Goal: Task Accomplishment & Management: Manage account settings

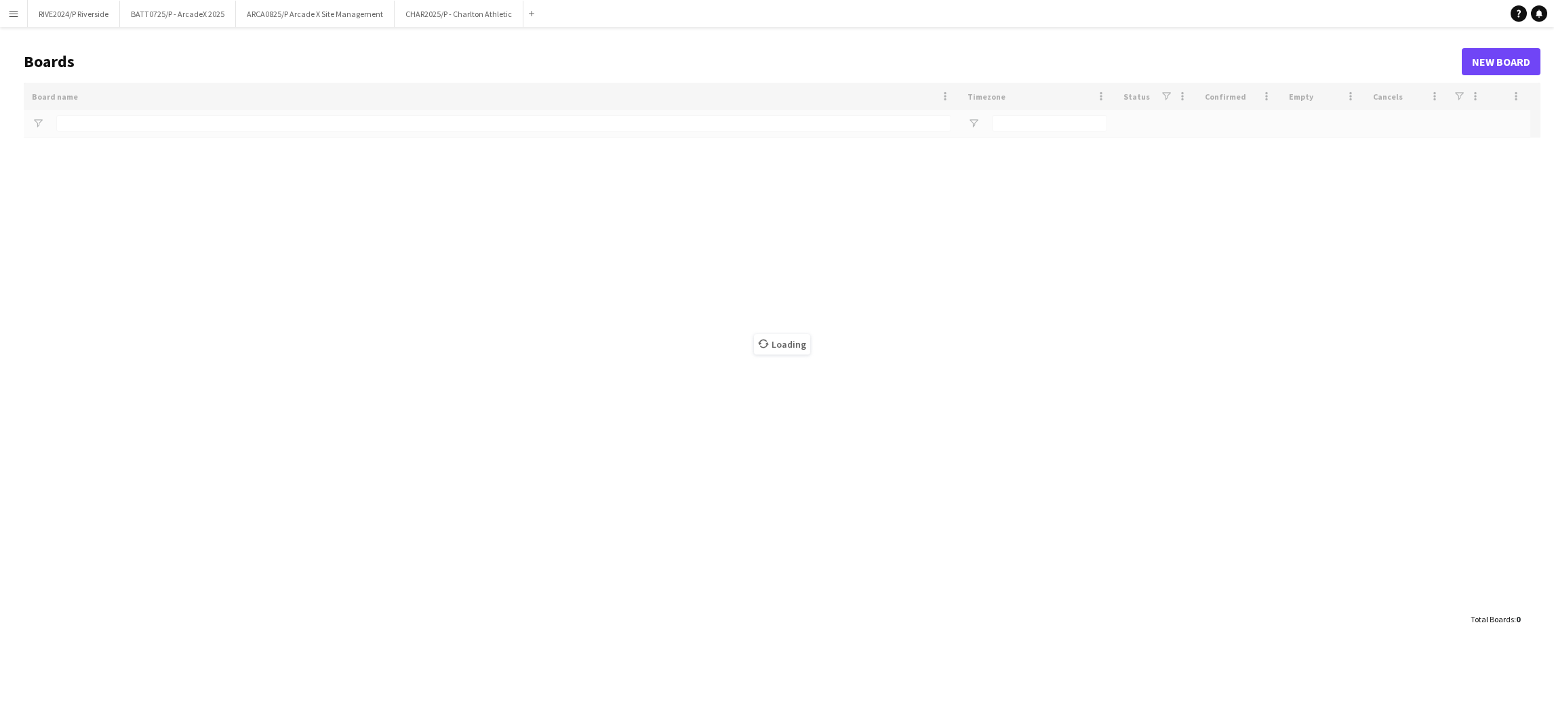
type input "********"
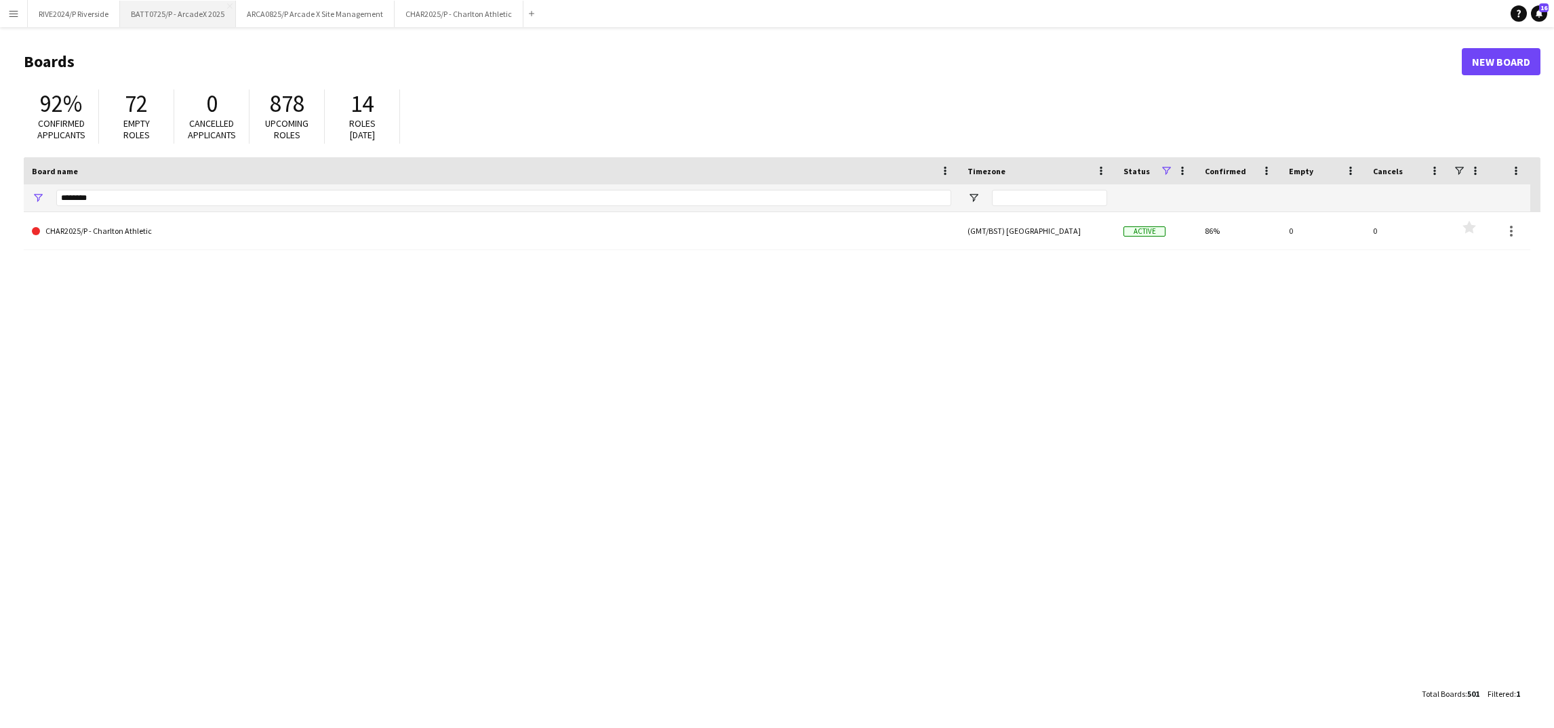
click at [186, 14] on button "BATT0725/P - ArcadeX 2025 Close" at bounding box center [178, 14] width 116 height 26
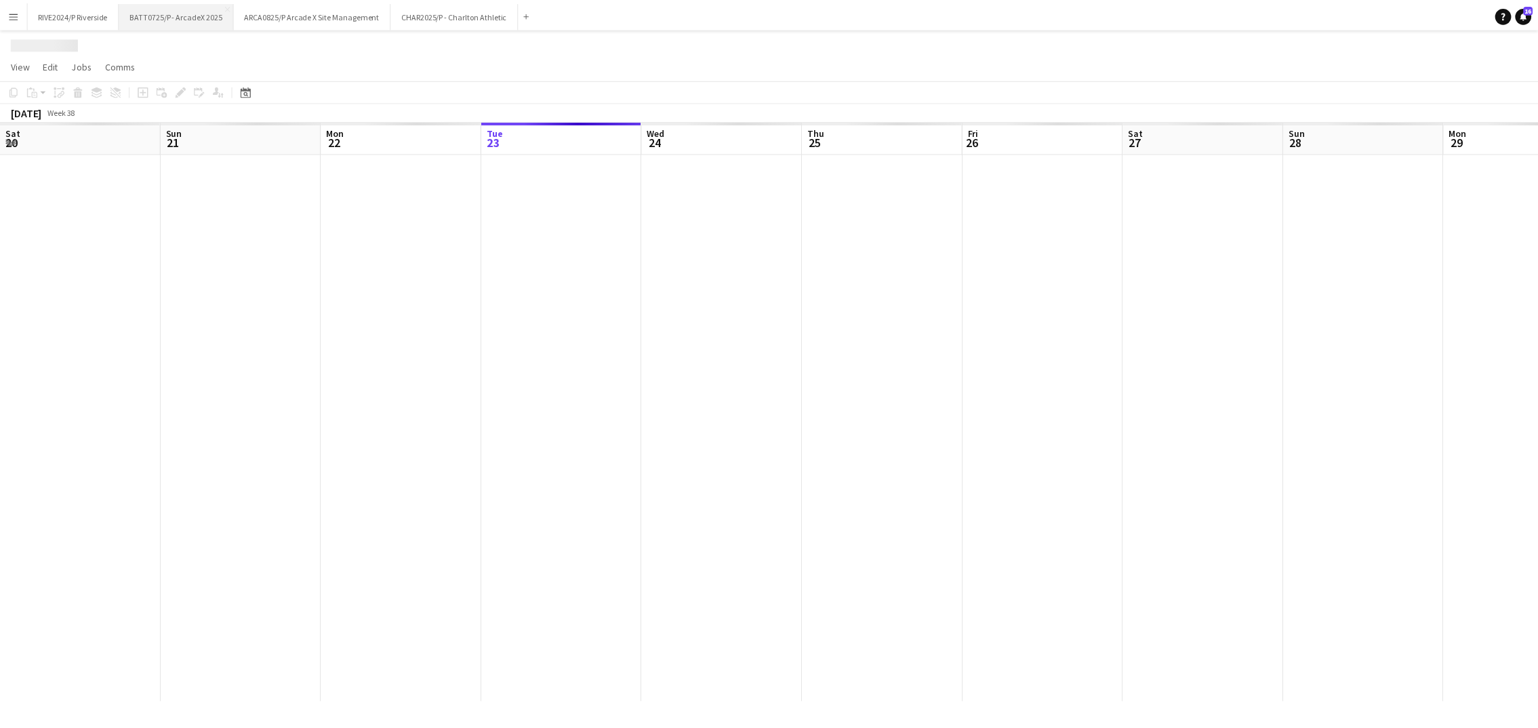
scroll to position [0, 323]
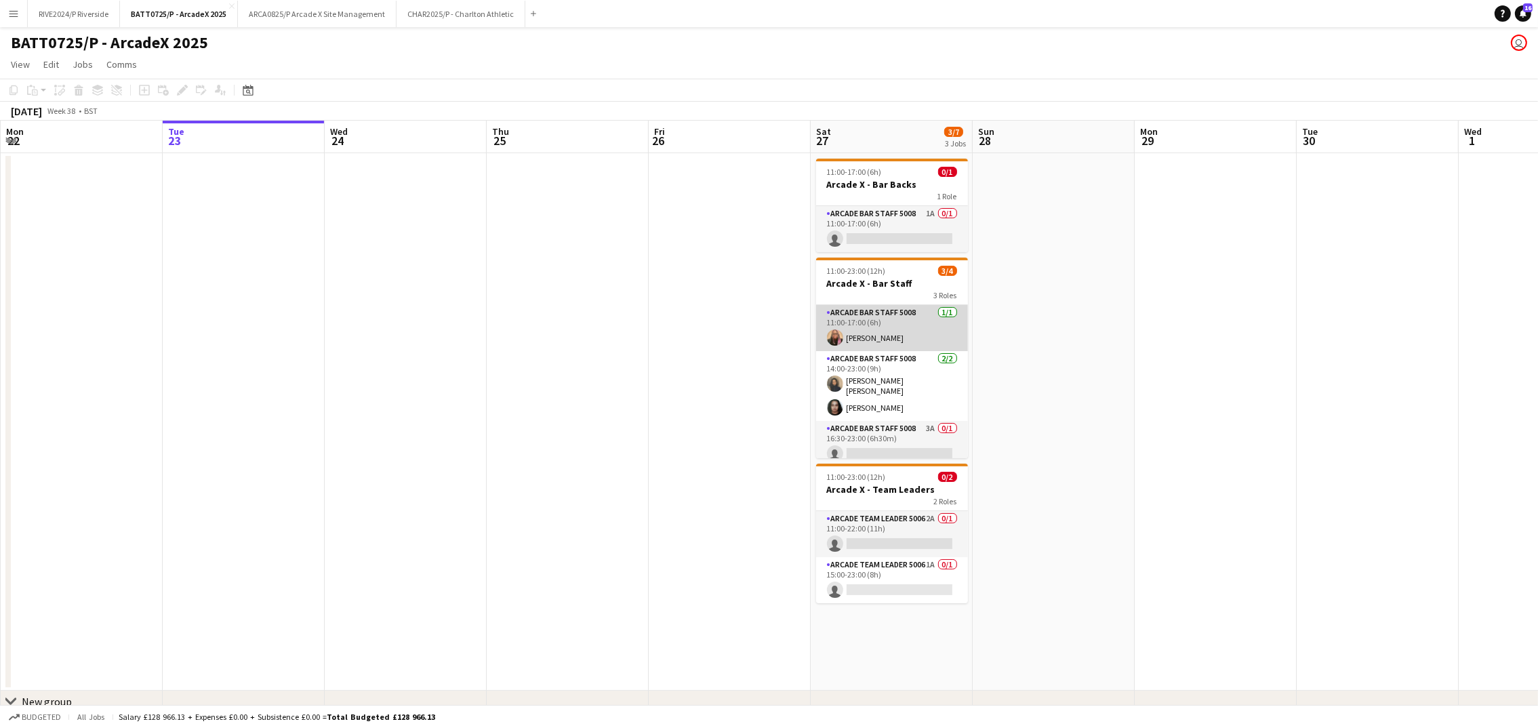
click at [872, 329] on app-card-role "Arcade Bar Staff 5008 [DATE] 11:00-17:00 (6h) [PERSON_NAME]" at bounding box center [892, 328] width 152 height 46
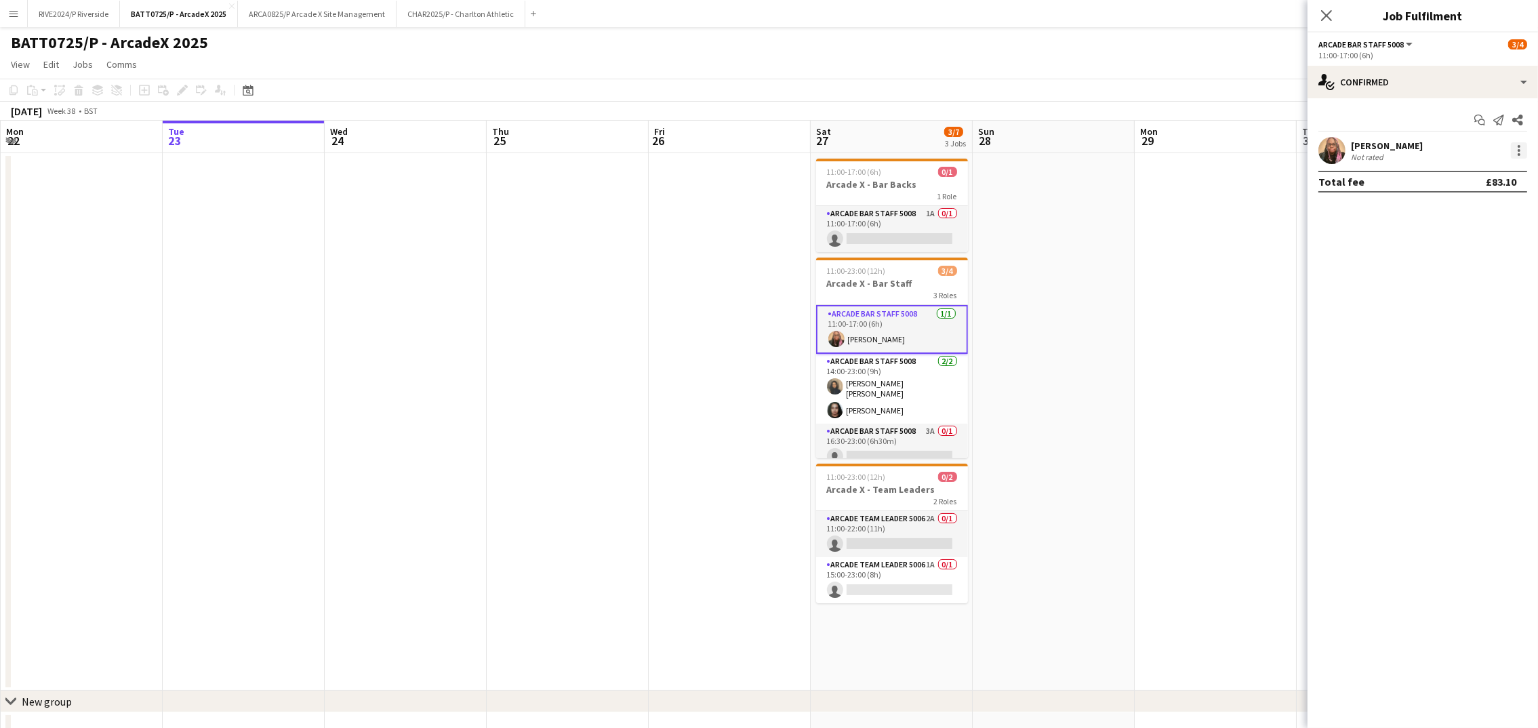
click at [1514, 153] on div at bounding box center [1519, 150] width 16 height 16
click at [1331, 146] on div at bounding box center [769, 364] width 1538 height 728
click at [1363, 145] on div "[PERSON_NAME]" at bounding box center [1387, 146] width 72 height 12
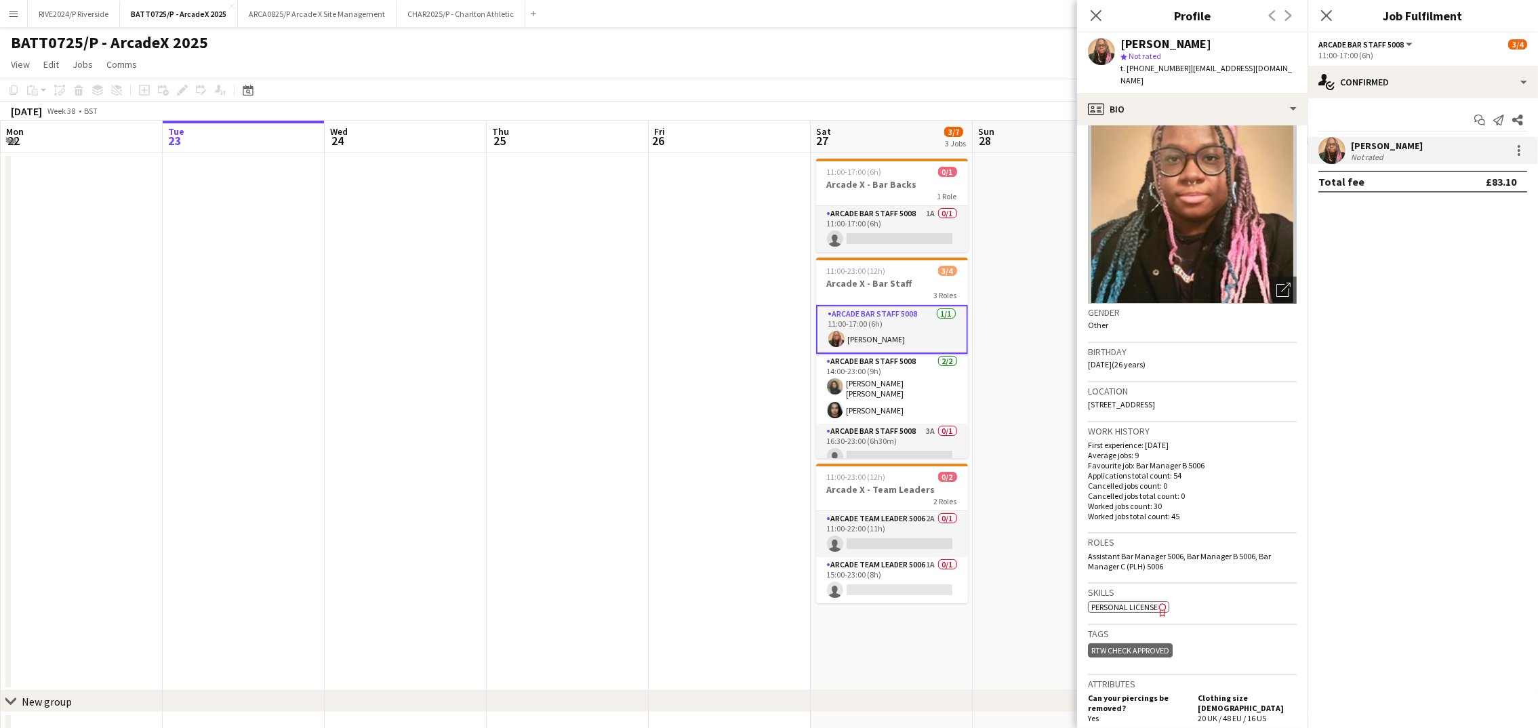
scroll to position [0, 0]
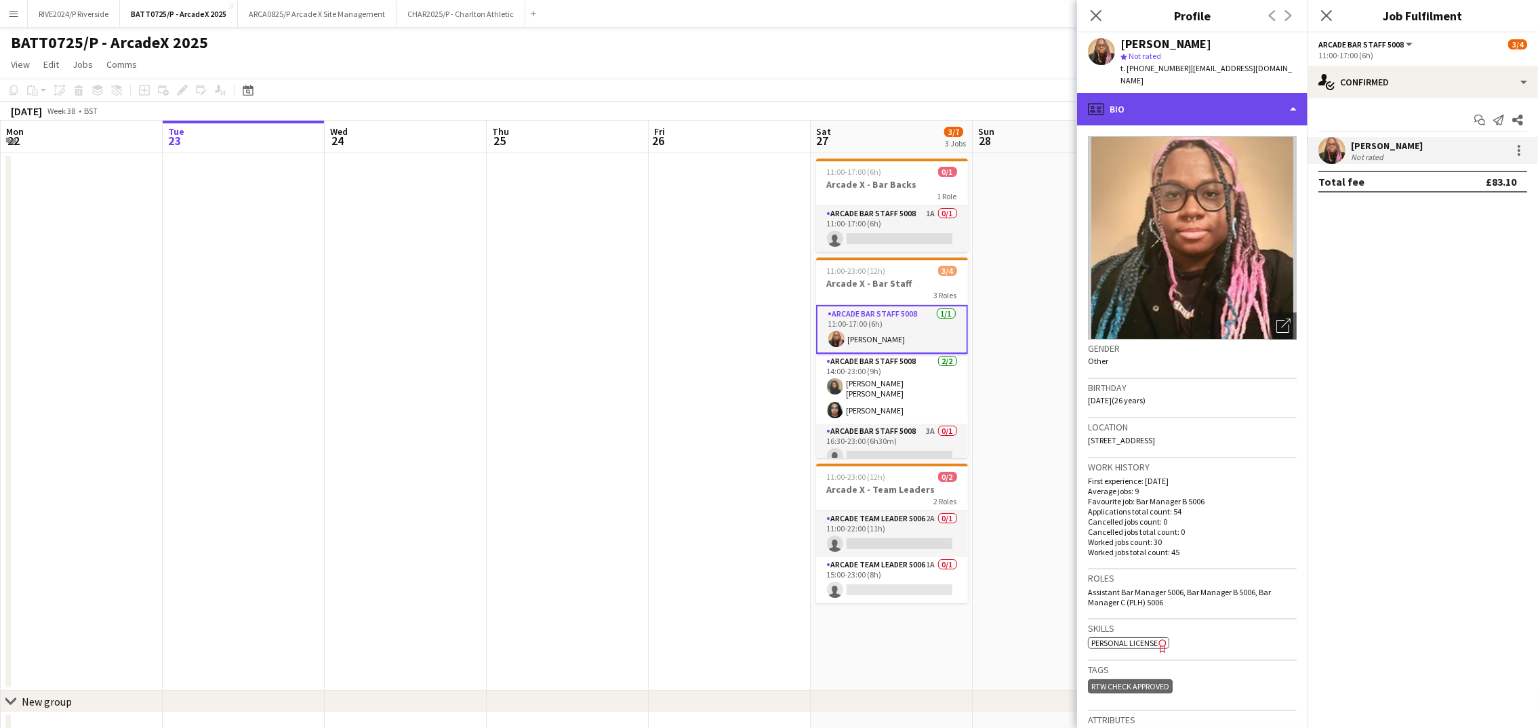
click at [1179, 95] on div "profile Bio" at bounding box center [1192, 109] width 230 height 33
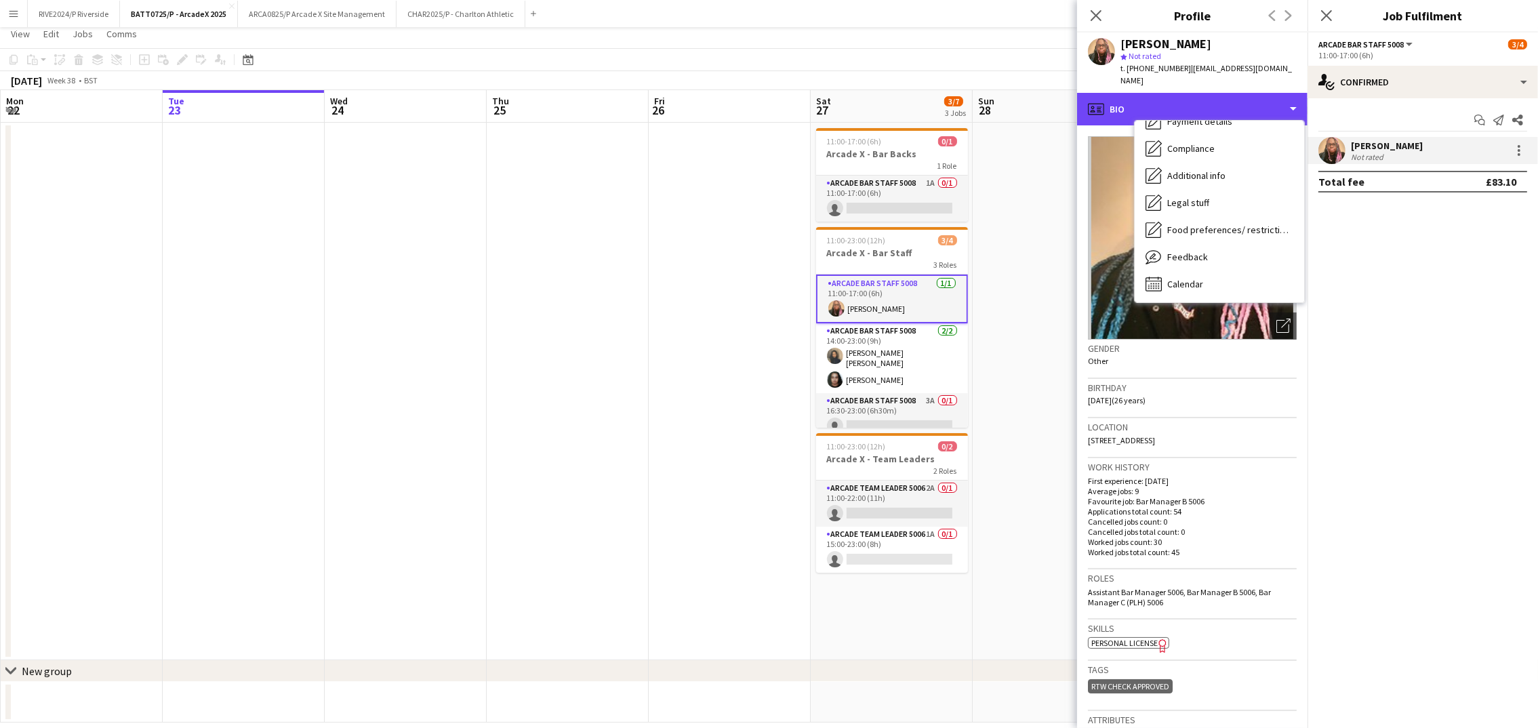
scroll to position [46, 0]
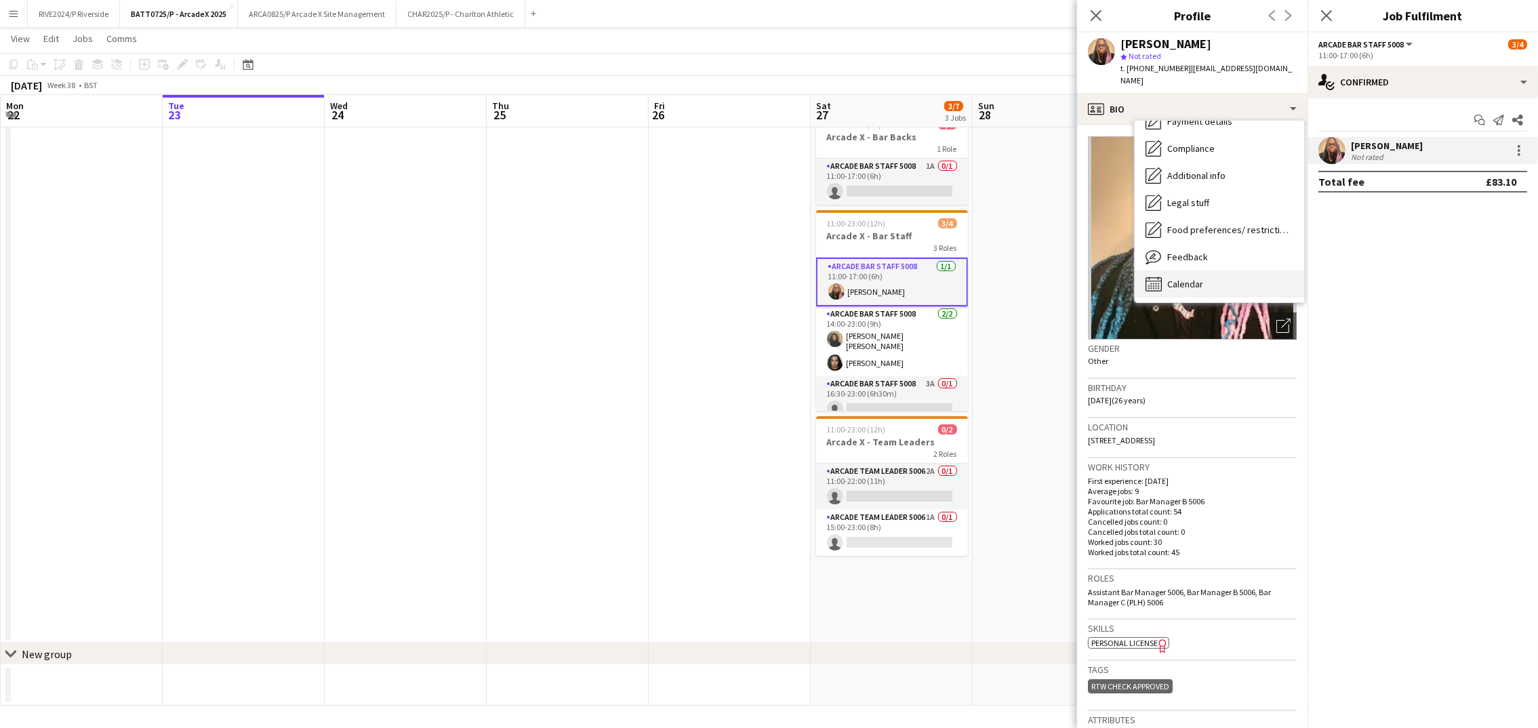
click at [1211, 270] on div "Calendar Calendar" at bounding box center [1219, 283] width 169 height 27
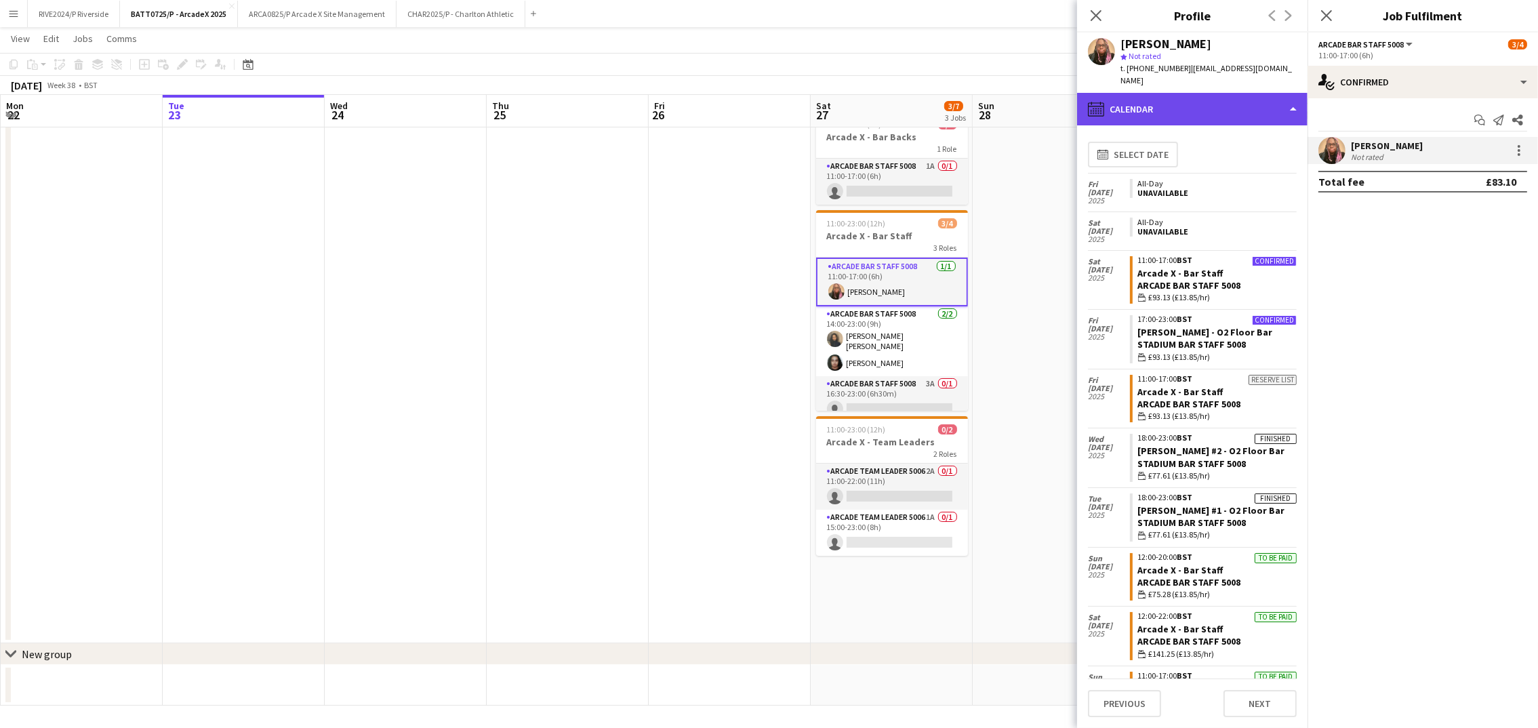
click at [1225, 93] on div "calendar-full Calendar" at bounding box center [1192, 109] width 230 height 33
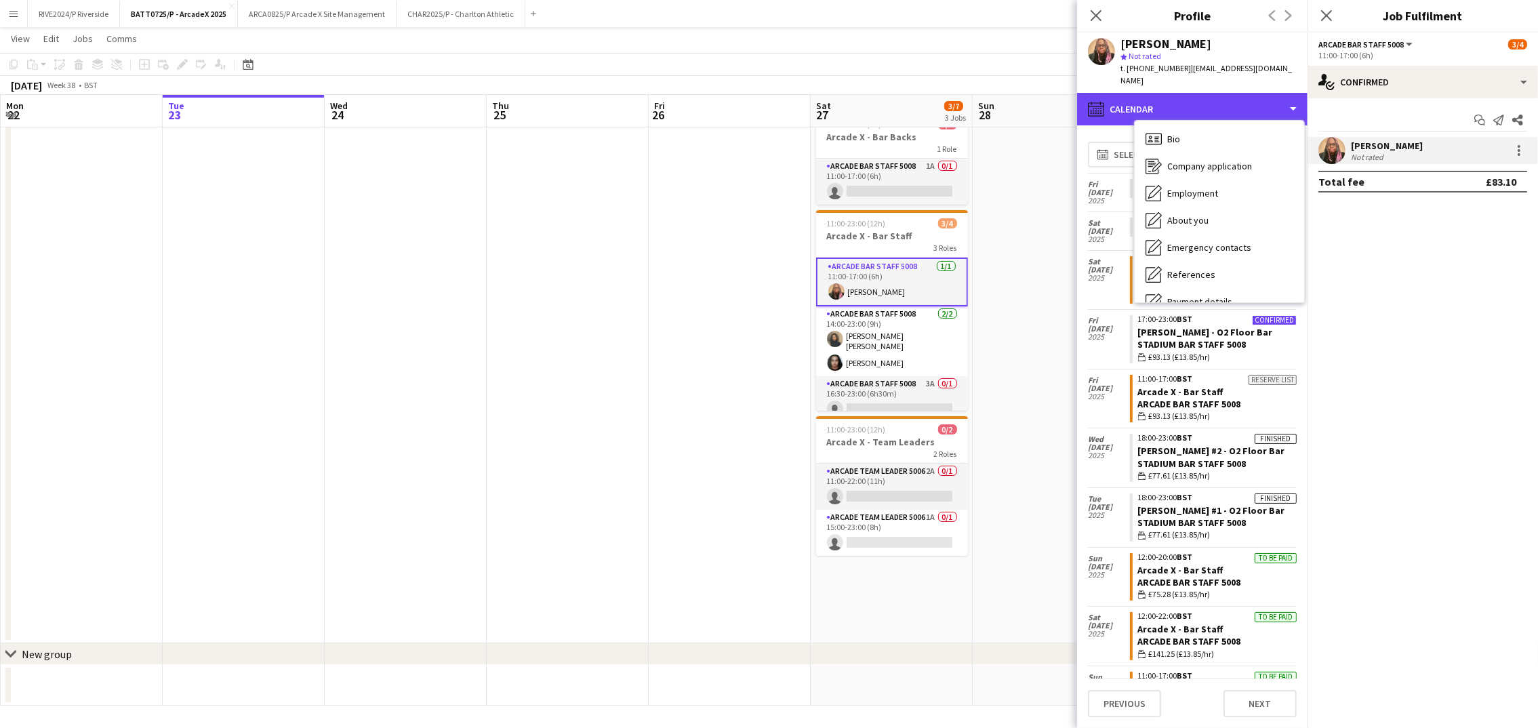
scroll to position [0, 0]
click at [1388, 58] on div "11:00-17:00 (6h)" at bounding box center [1422, 55] width 209 height 10
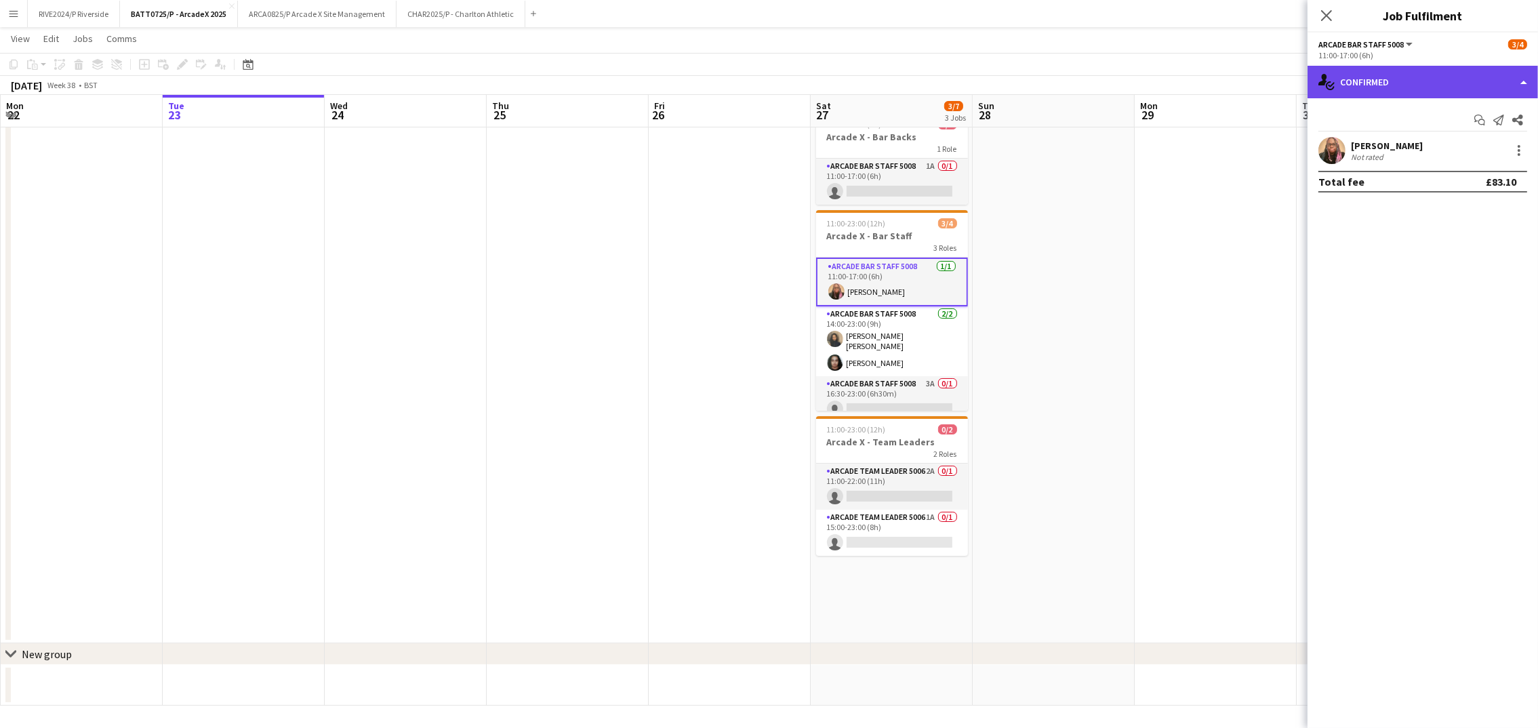
click at [1388, 92] on div "single-neutral-actions-check-2 Confirmed" at bounding box center [1423, 82] width 230 height 33
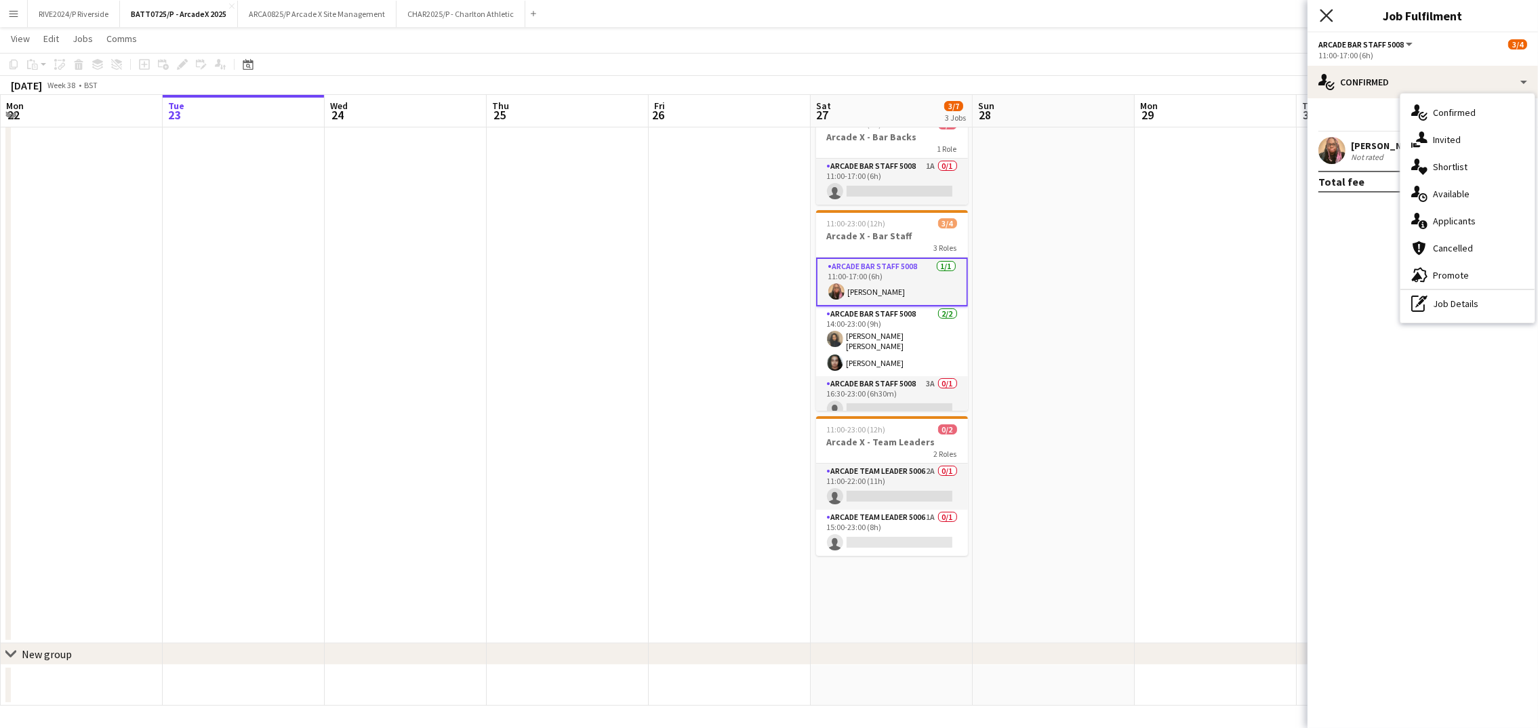
click at [1324, 18] on icon at bounding box center [1326, 15] width 13 height 13
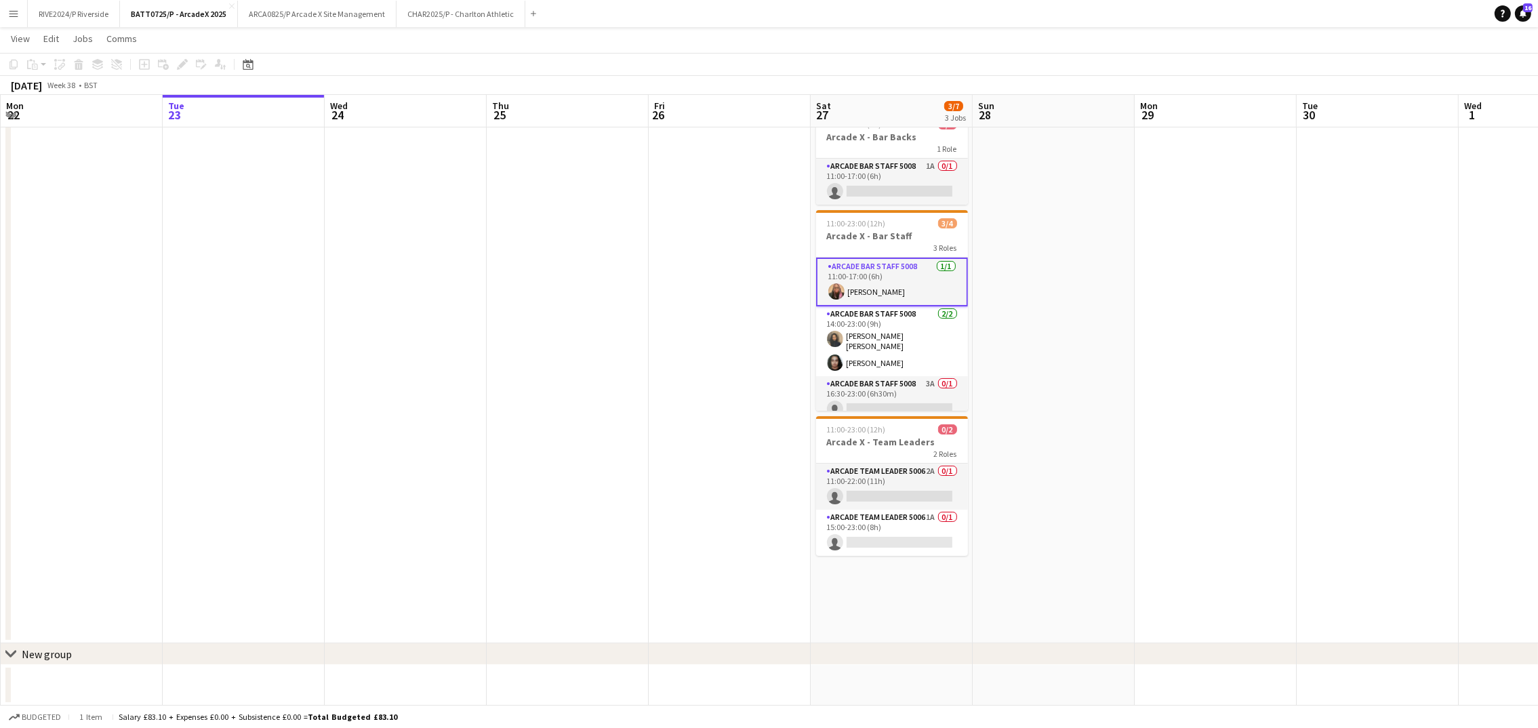
click at [923, 270] on app-card-role "Arcade Bar Staff 5008 [DATE] 11:00-17:00 (6h) [PERSON_NAME]" at bounding box center [892, 282] width 152 height 49
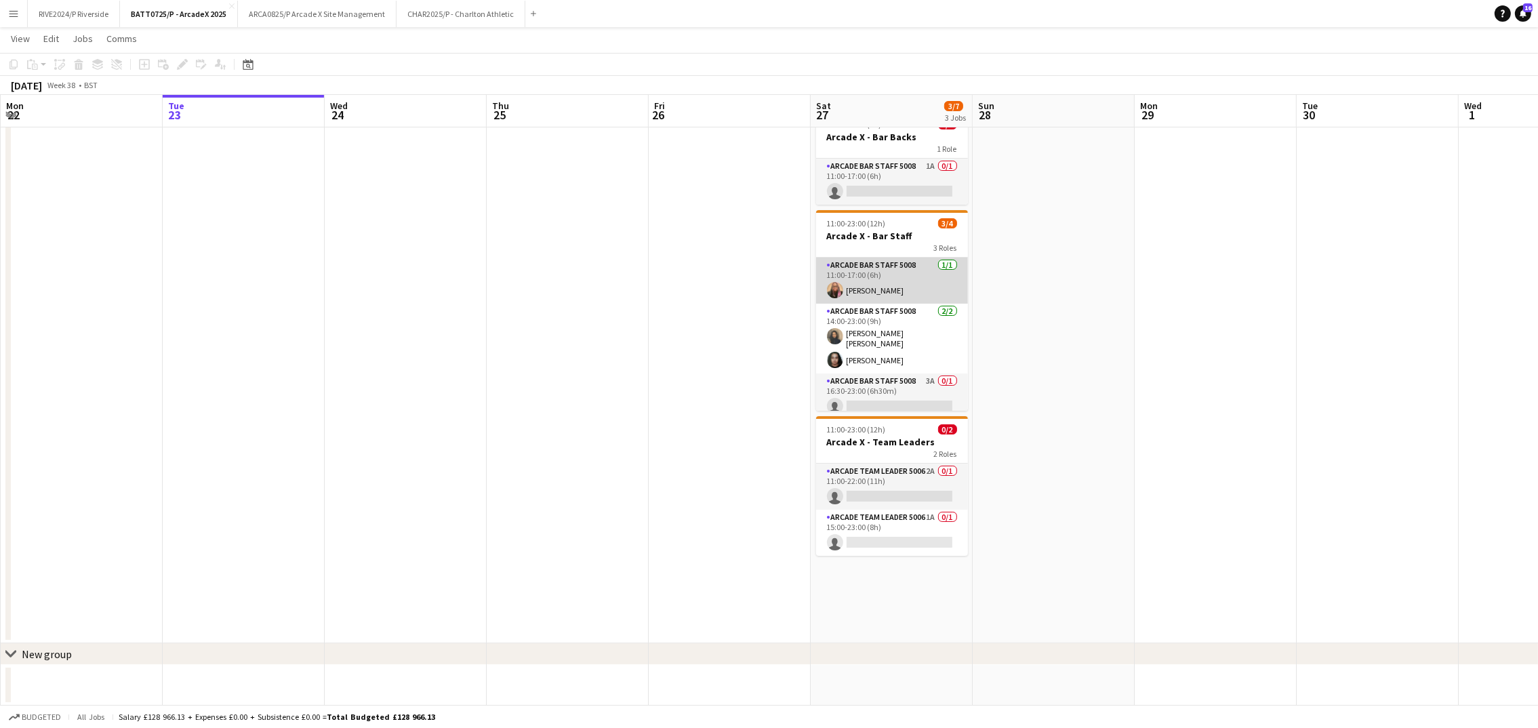
click at [923, 270] on app-card-role "Arcade Bar Staff 5008 [DATE] 11:00-17:00 (6h) [PERSON_NAME]" at bounding box center [892, 281] width 152 height 46
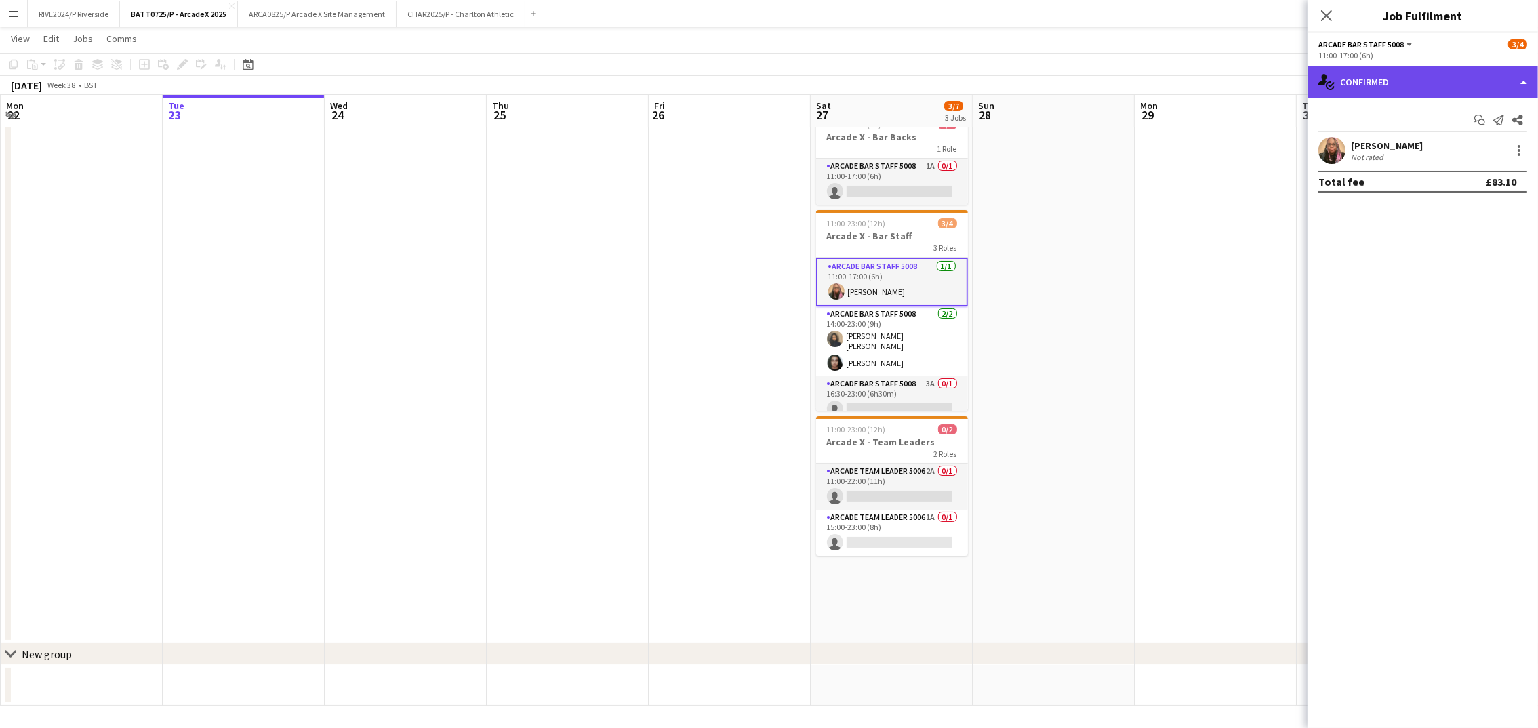
click at [1471, 73] on div "single-neutral-actions-check-2 Confirmed" at bounding box center [1423, 82] width 230 height 33
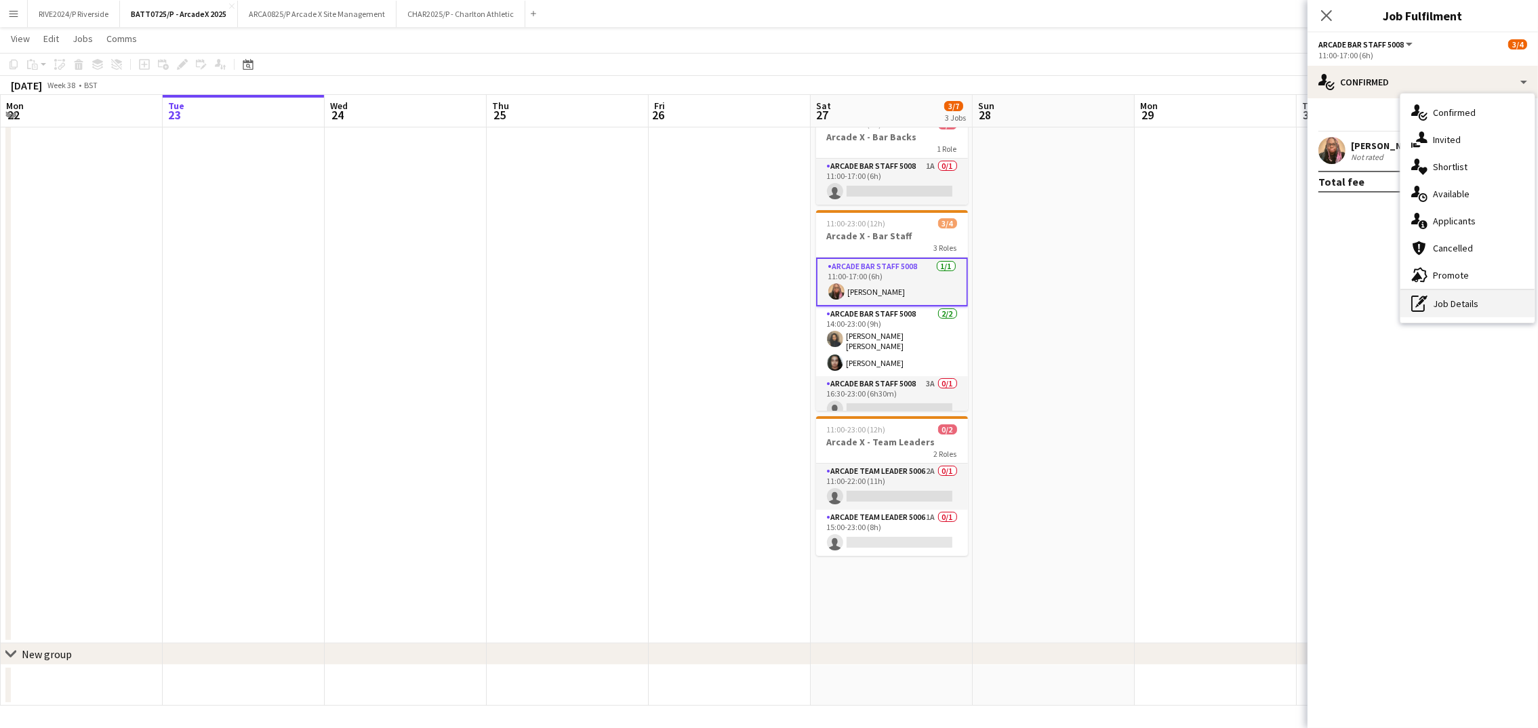
click at [1482, 302] on div "pen-write Job Details" at bounding box center [1467, 303] width 134 height 27
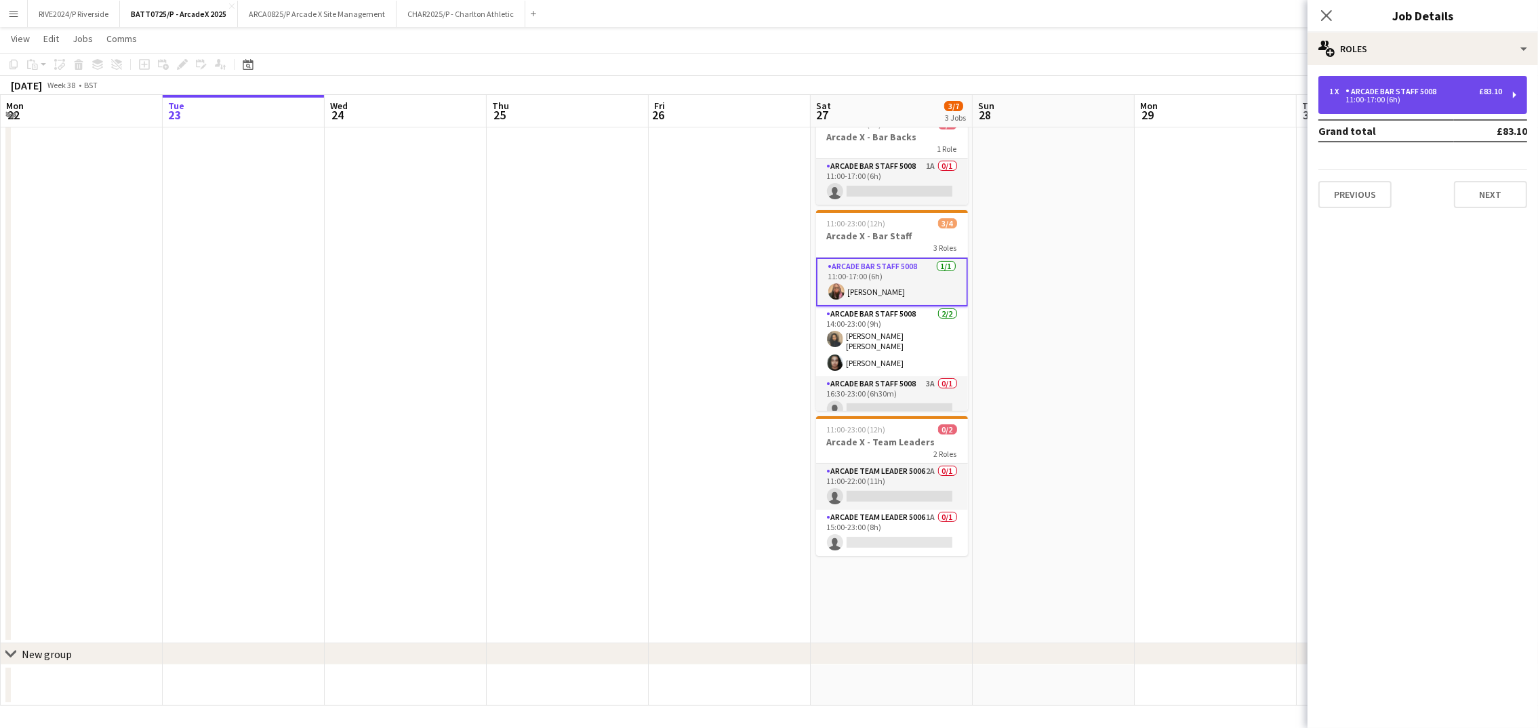
click at [1356, 83] on div "1 x Arcade Bar Staff 5008 £83.10 11:00-17:00 (6h)" at bounding box center [1422, 95] width 209 height 38
